Goal: Navigation & Orientation: Find specific page/section

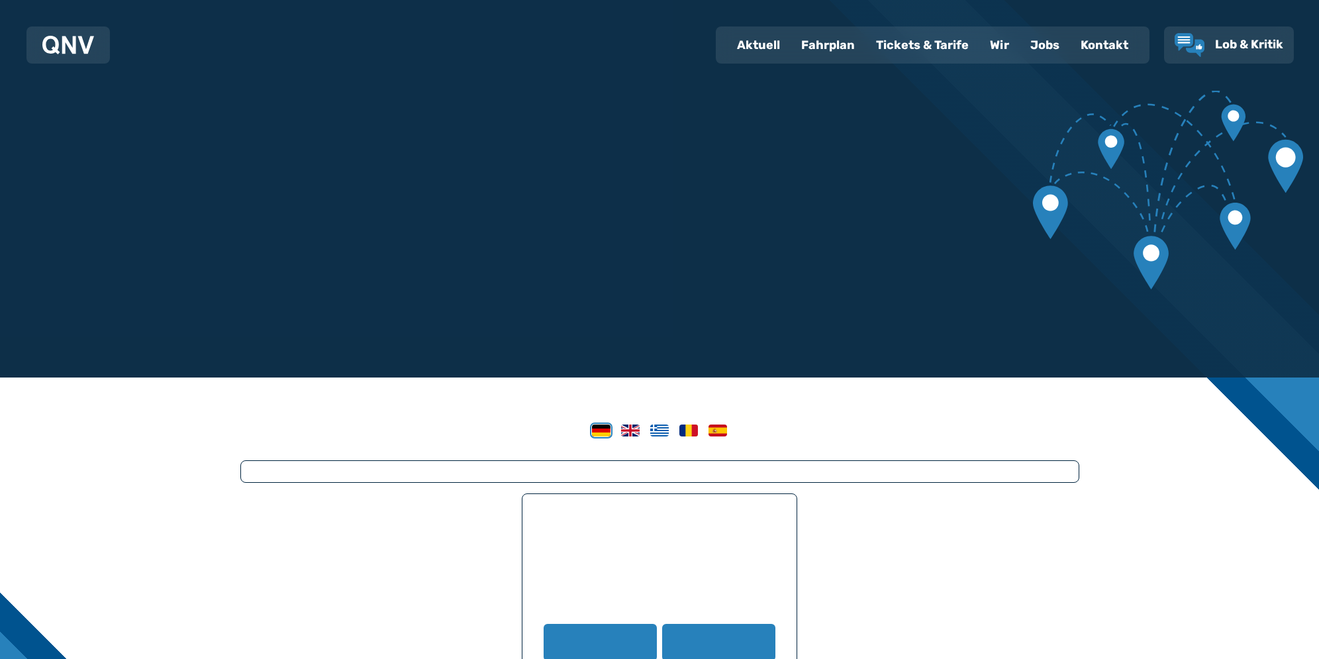
click at [1040, 48] on div "Jobs" at bounding box center [1045, 45] width 50 height 34
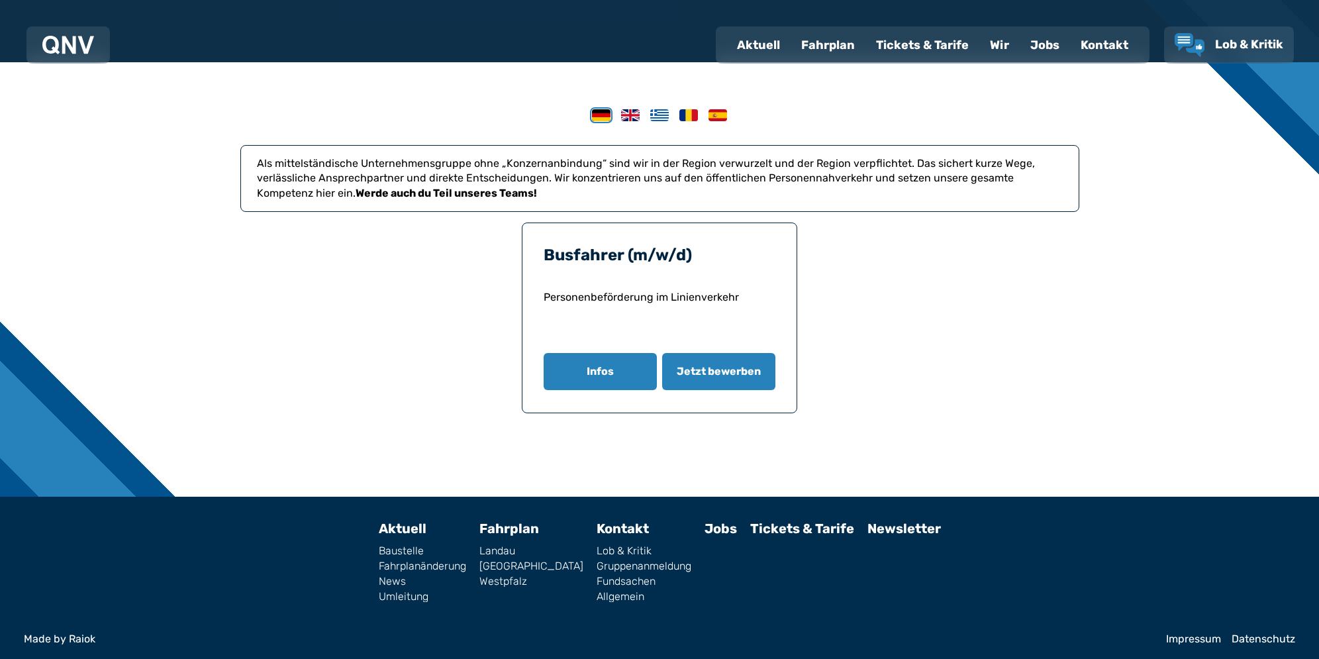
scroll to position [319, 0]
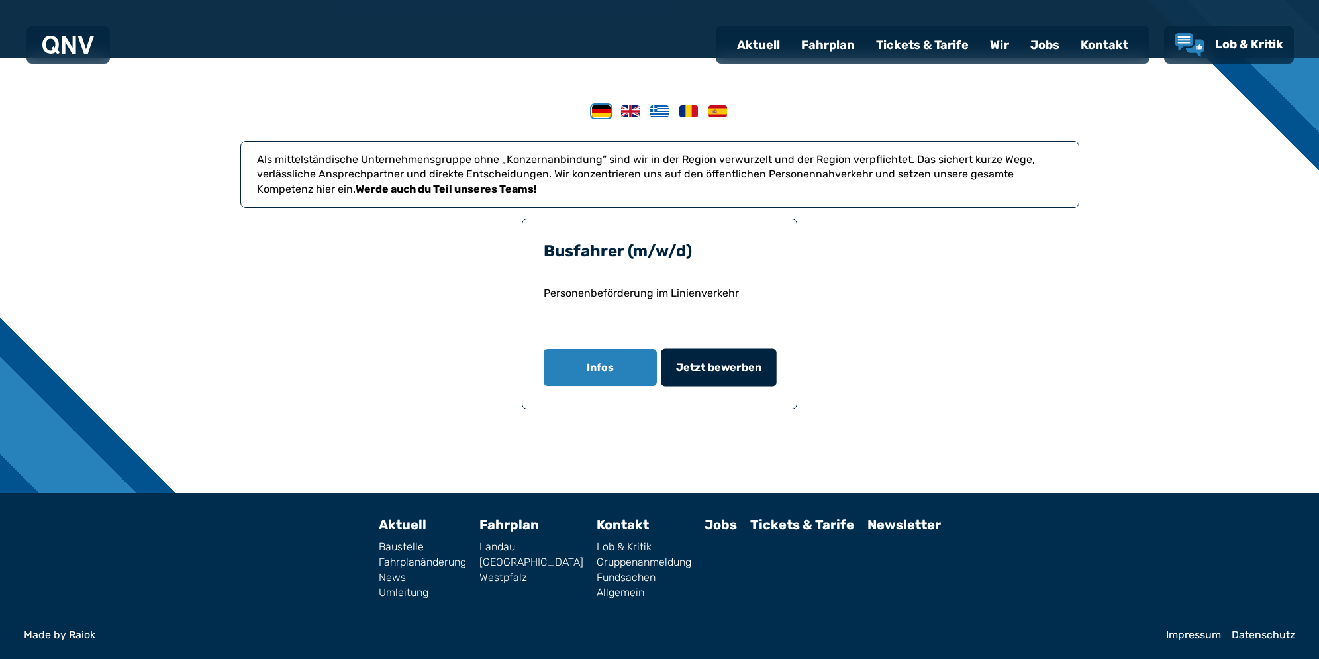
click at [693, 363] on span "Jetzt bewerben" at bounding box center [719, 368] width 86 height 16
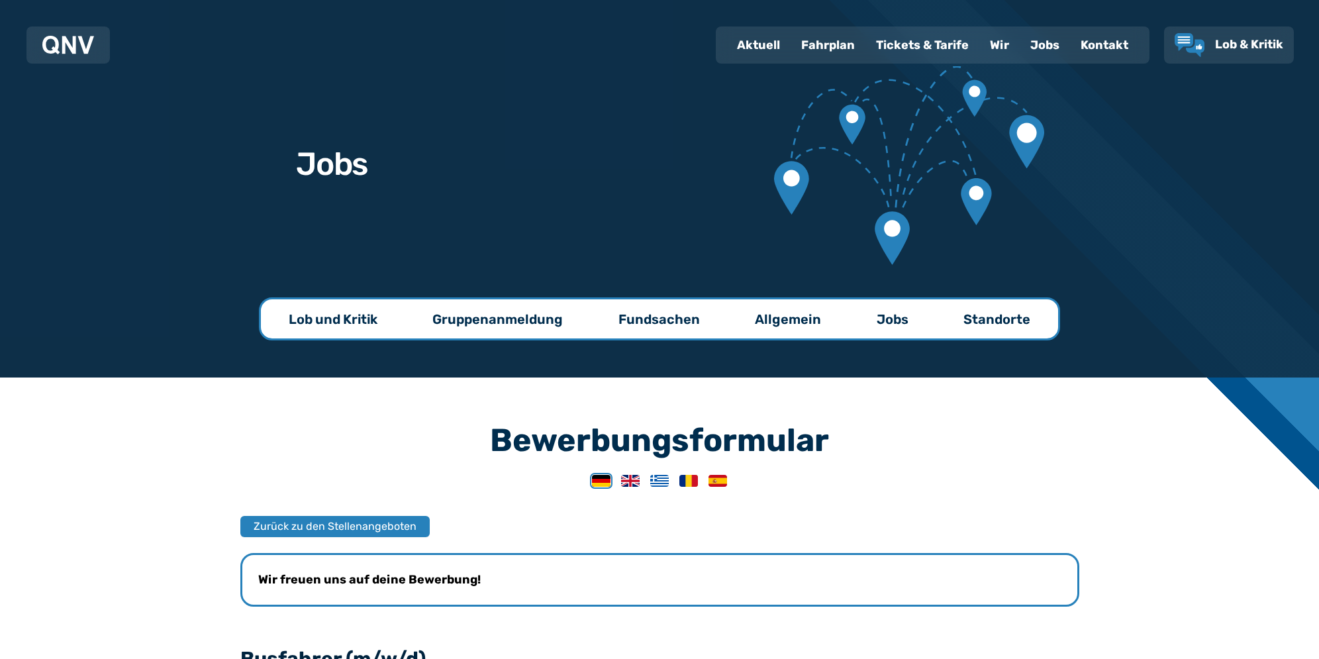
click at [1048, 49] on div "Jobs" at bounding box center [1045, 45] width 50 height 34
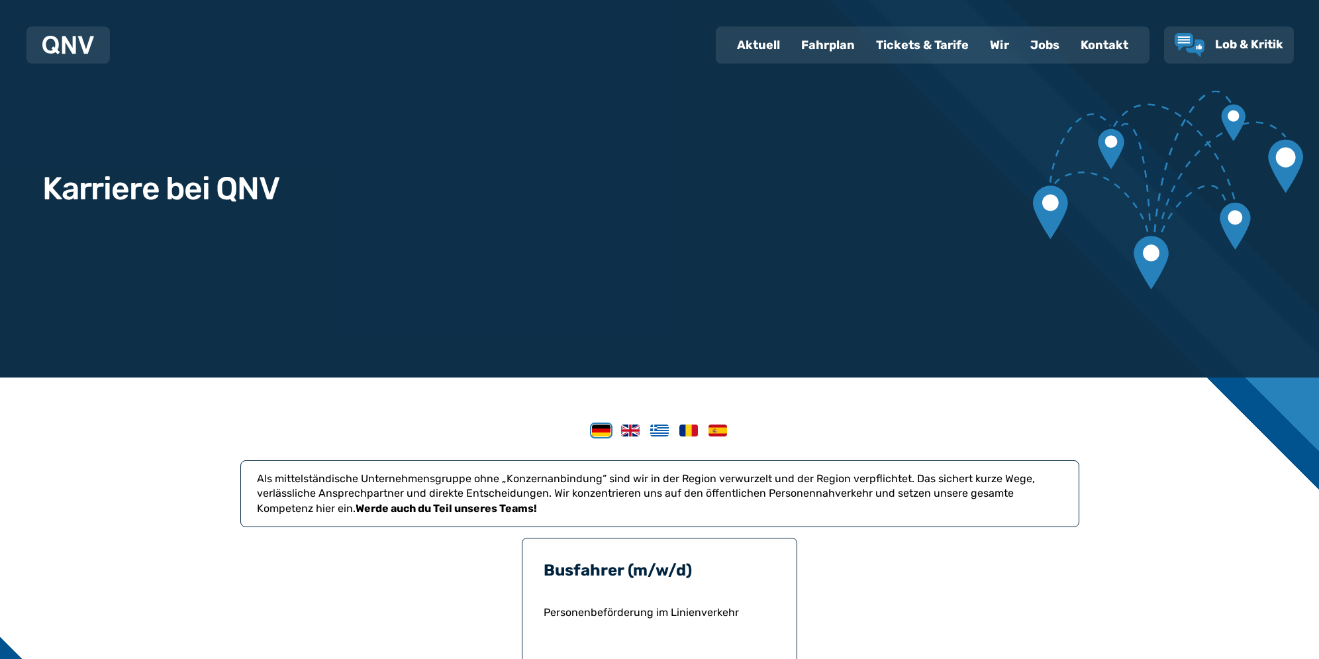
click at [833, 33] on div "Fahrplan" at bounding box center [828, 45] width 75 height 34
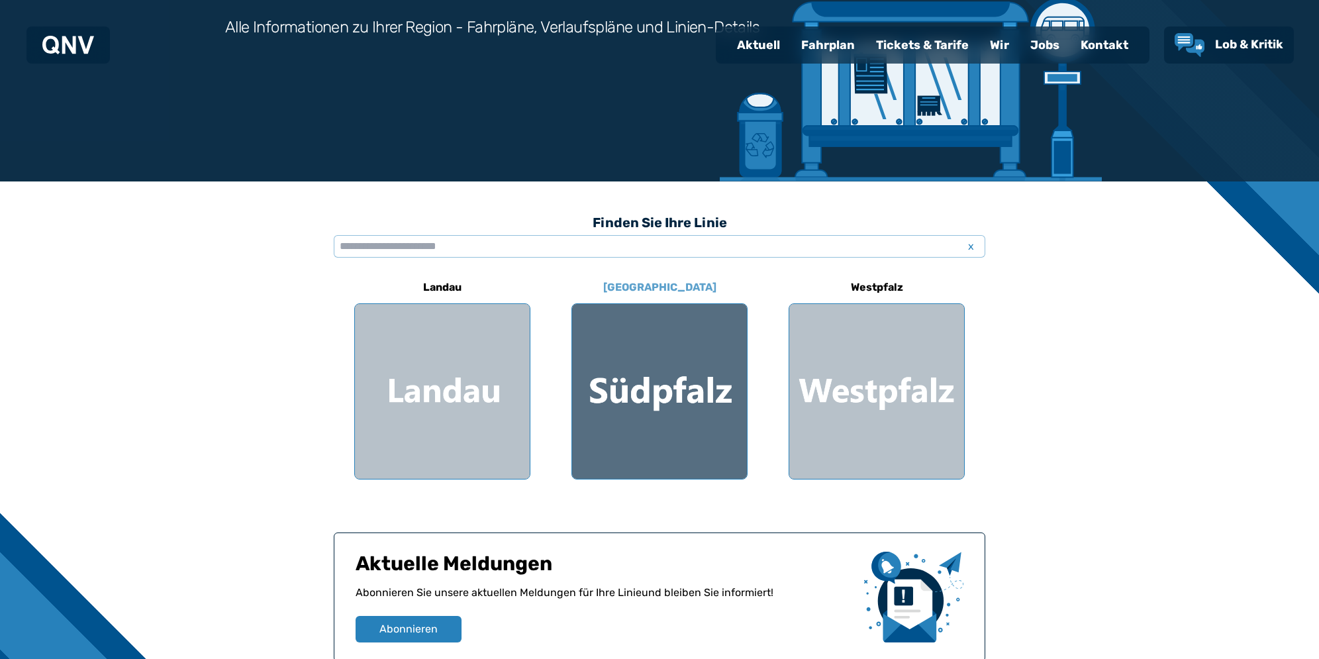
scroll to position [199, 0]
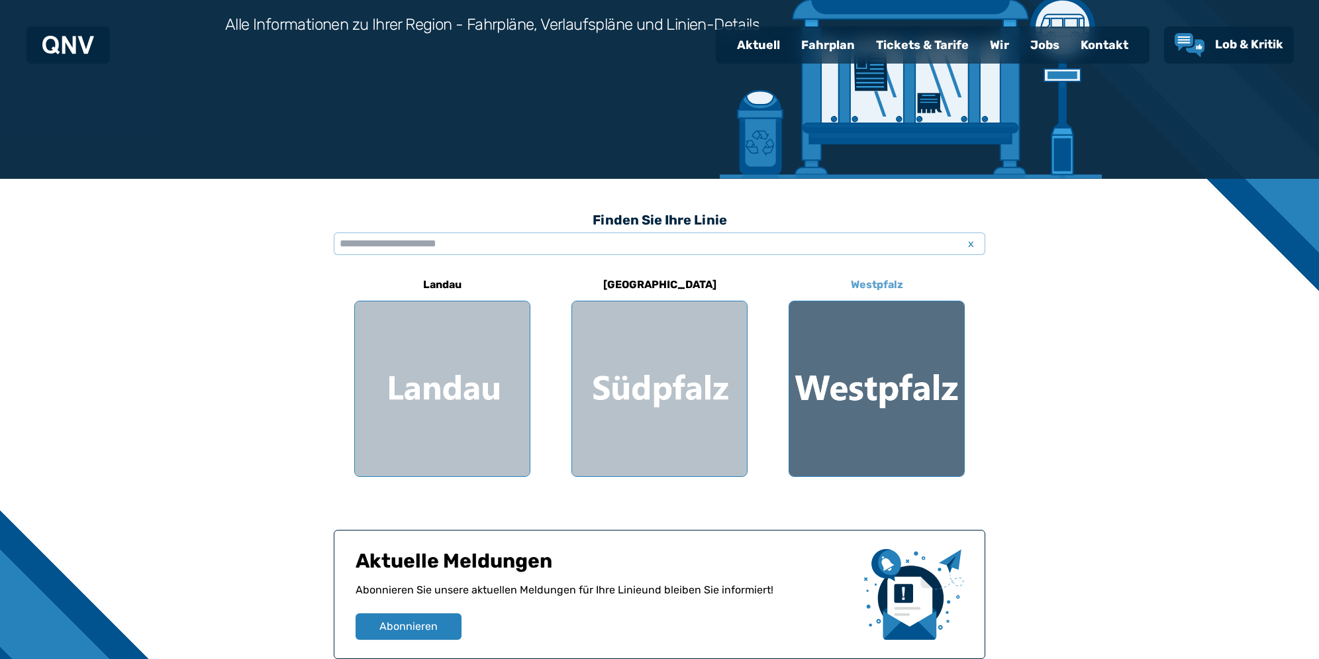
click at [848, 379] on div at bounding box center [876, 388] width 175 height 175
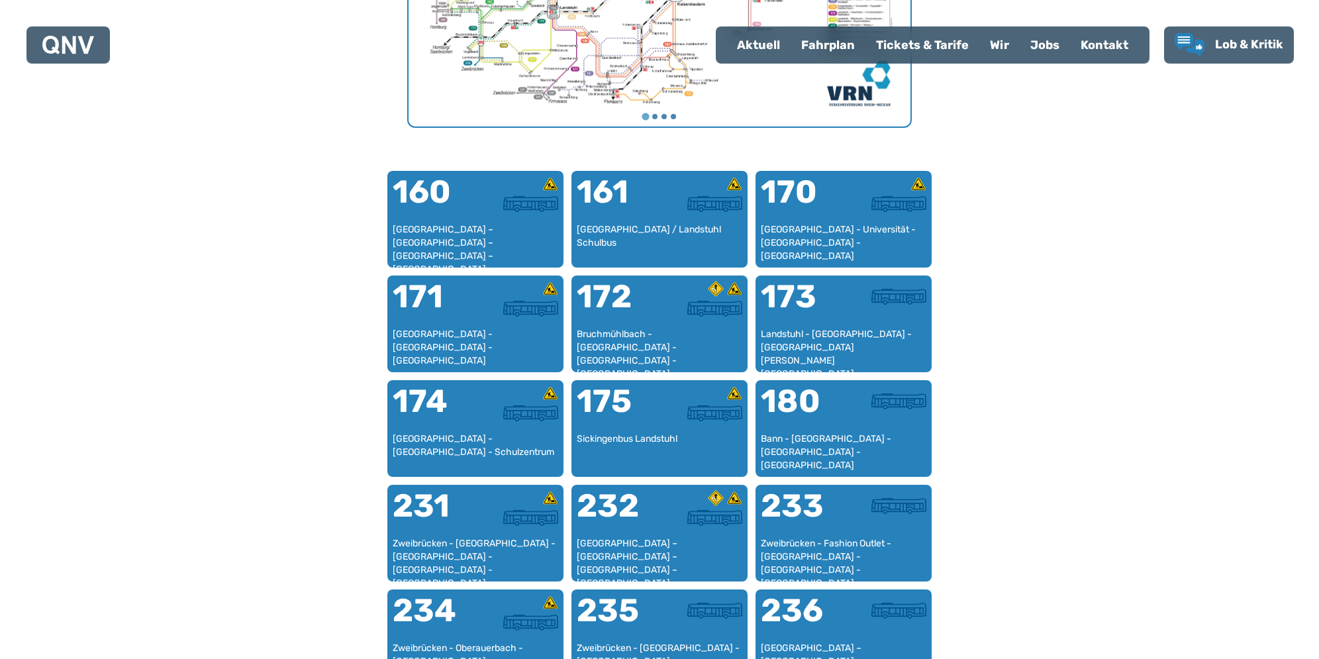
scroll to position [474, 0]
